Goal: Navigation & Orientation: Understand site structure

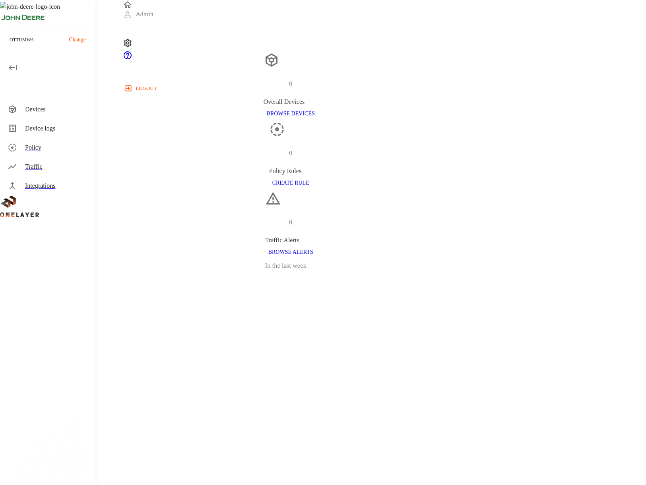
click at [52, 107] on div "Devices" at bounding box center [57, 110] width 64 height 10
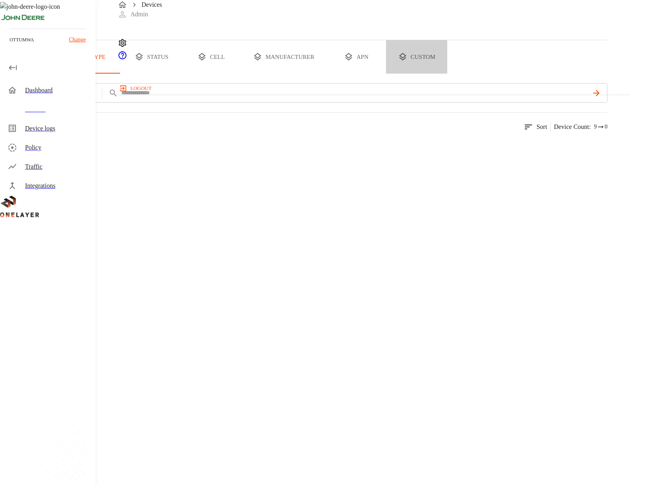
click at [447, 74] on button "custom" at bounding box center [416, 56] width 61 height 33
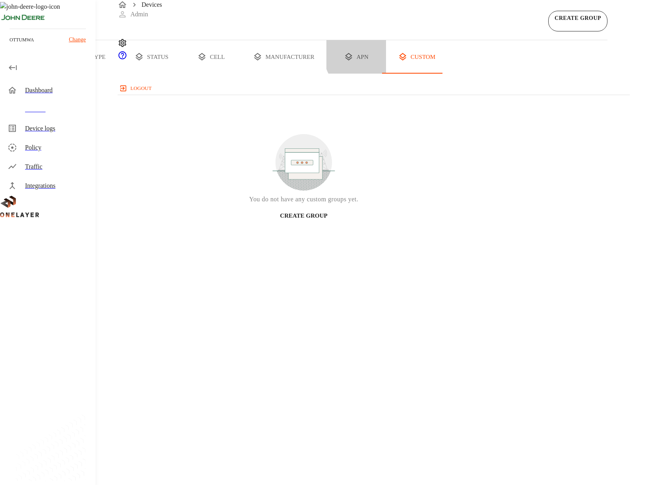
click at [386, 74] on button "apn" at bounding box center [356, 56] width 60 height 33
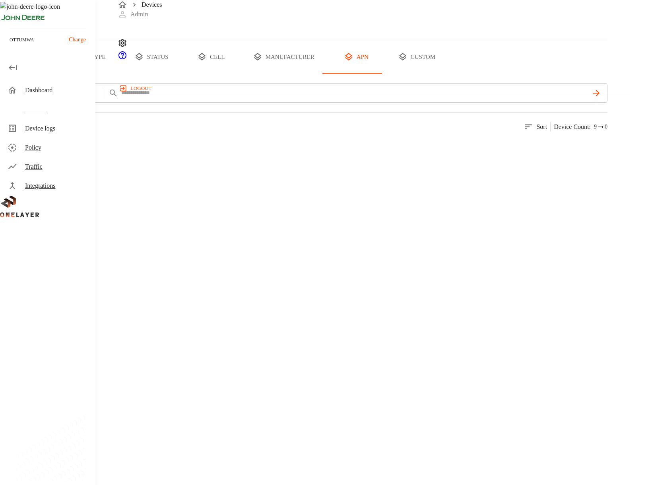
click at [326, 74] on button "manufacturer" at bounding box center [283, 56] width 85 height 33
click at [241, 74] on button "cell" at bounding box center [211, 56] width 60 height 33
click at [181, 74] on button "status" at bounding box center [152, 56] width 60 height 33
click at [122, 74] on button "type" at bounding box center [92, 56] width 60 height 33
click at [62, 74] on button "all devices" at bounding box center [31, 56] width 62 height 33
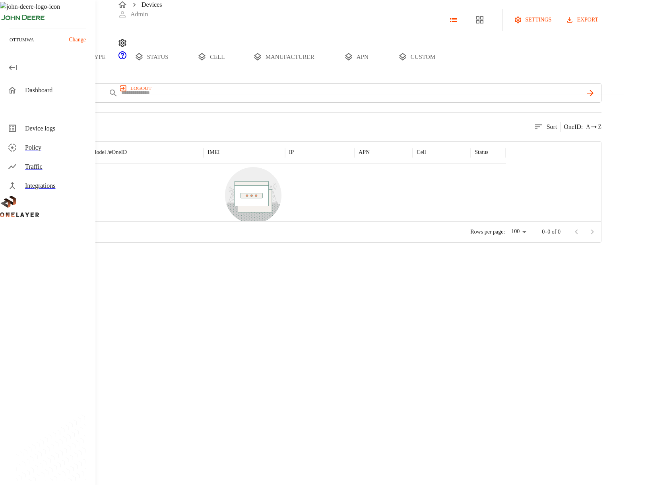
click at [51, 92] on div "Dashboard" at bounding box center [57, 90] width 64 height 10
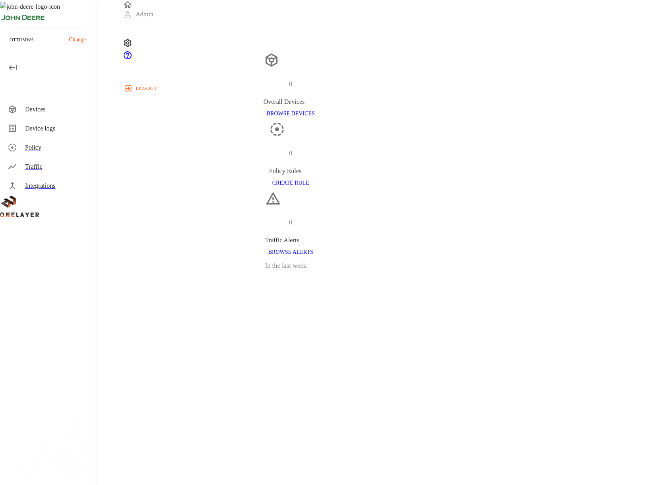
click at [78, 39] on p "Change" at bounding box center [77, 39] width 17 height 8
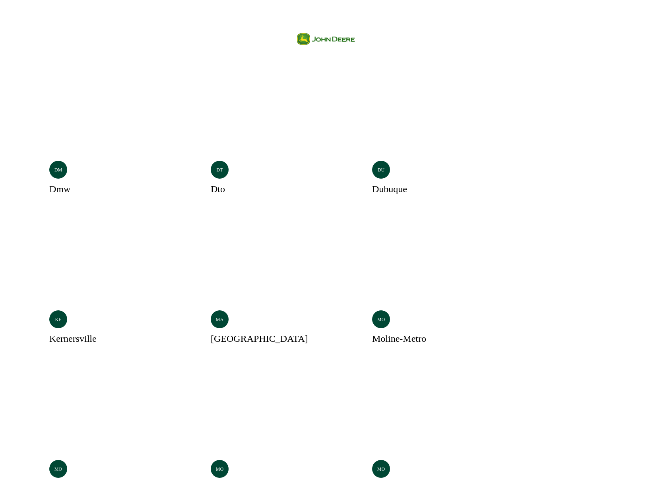
click at [181, 15] on div "dm dmw dt dto du dubuque ke kernersville ma [GEOGRAPHIC_DATA] mo moline-metro m…" at bounding box center [326, 261] width 646 height 517
